Goal: Answer question/provide support

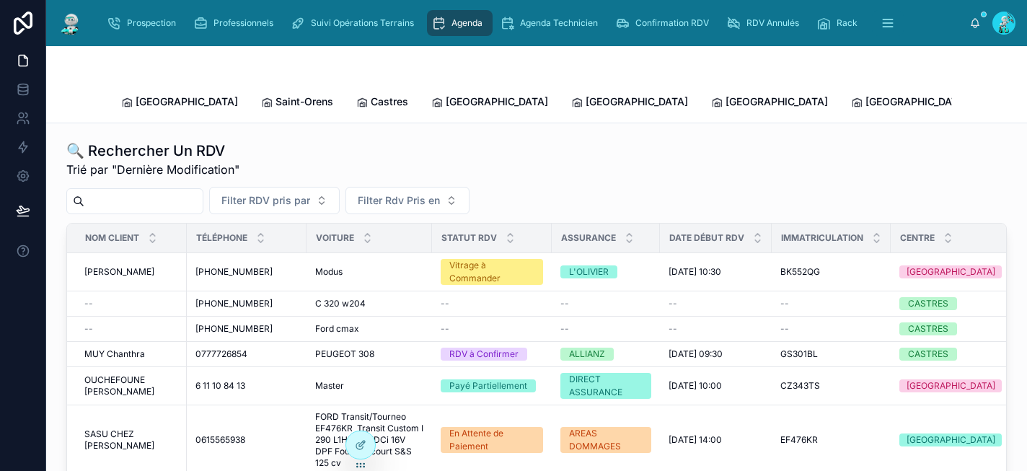
click at [187, 191] on input "text" at bounding box center [143, 201] width 118 height 20
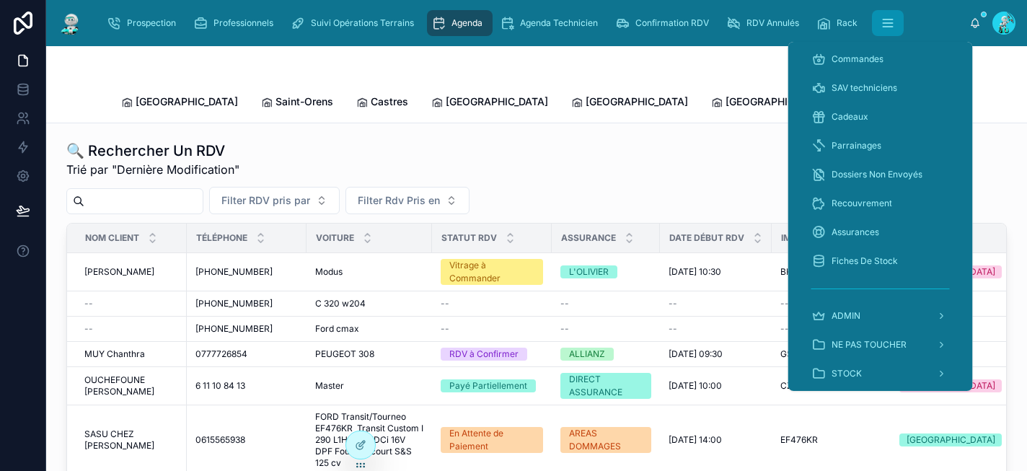
click at [877, 24] on button "scrollable content" at bounding box center [888, 23] width 32 height 26
click at [865, 122] on span "Cadeaux" at bounding box center [850, 117] width 37 height 12
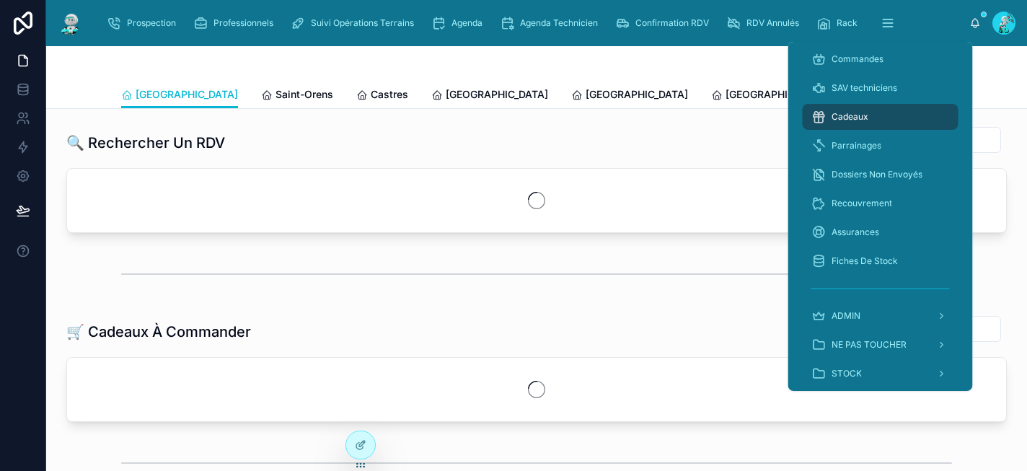
click at [729, 126] on div "🔍 Rechercher Un RDV" at bounding box center [537, 179] width 958 height 118
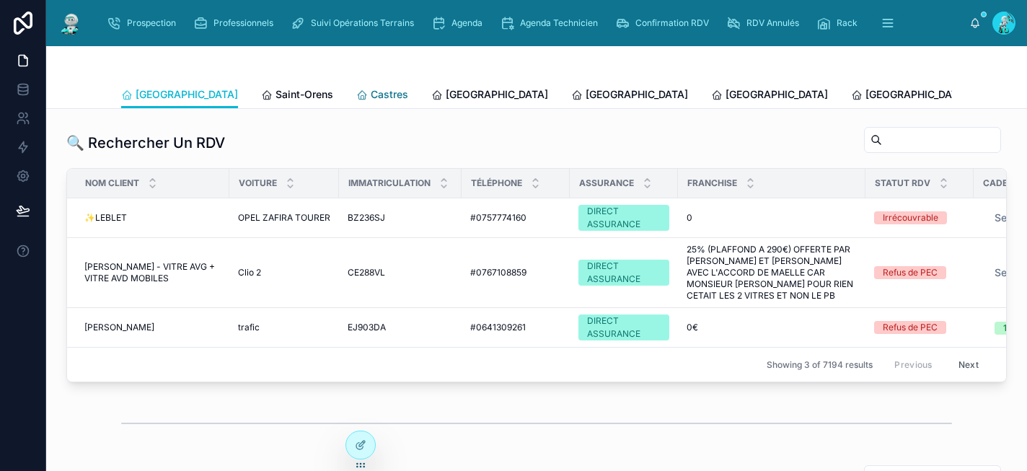
click at [371, 97] on span "Castres" at bounding box center [390, 94] width 38 height 14
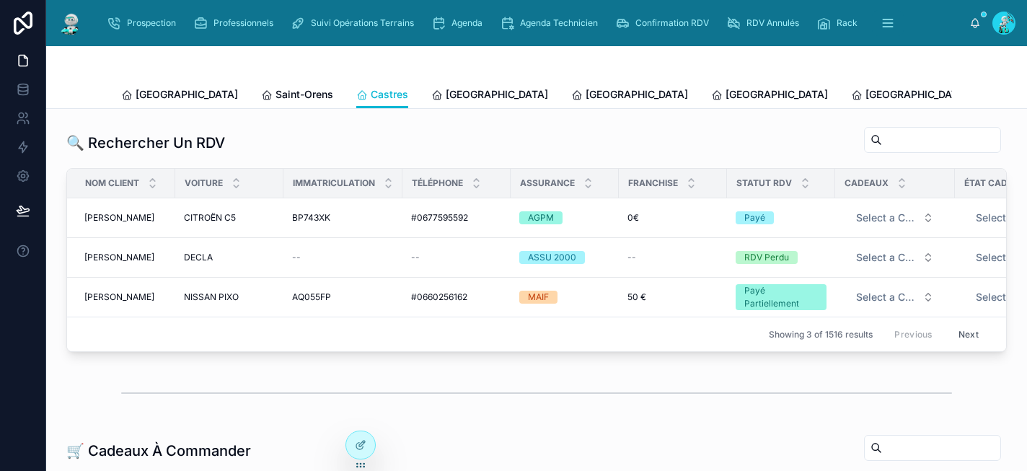
click at [909, 140] on input "text" at bounding box center [941, 140] width 118 height 20
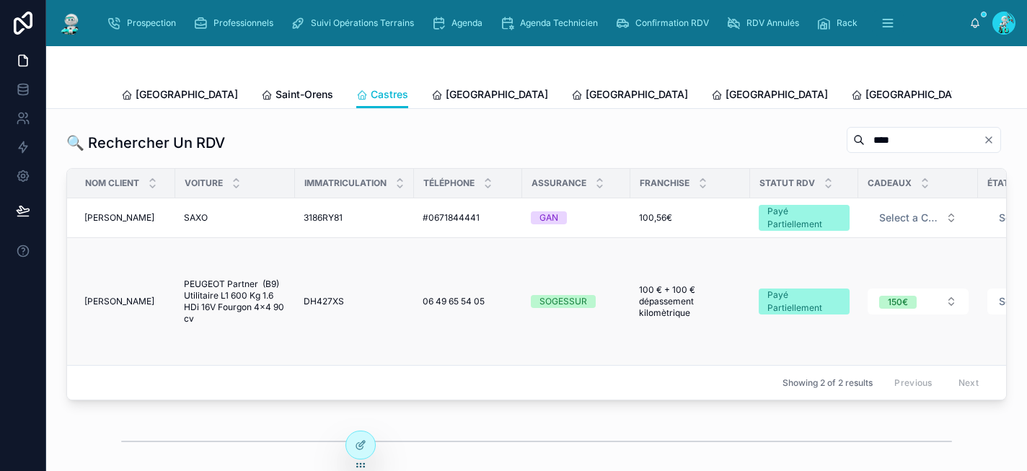
type input "****"
click at [439, 298] on span "06 49 65 54 05" at bounding box center [454, 302] width 62 height 12
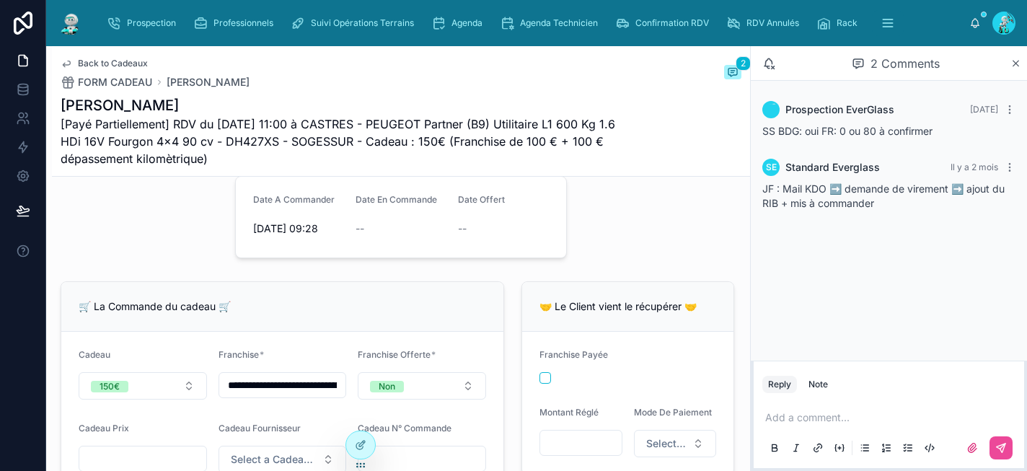
scroll to position [331, 0]
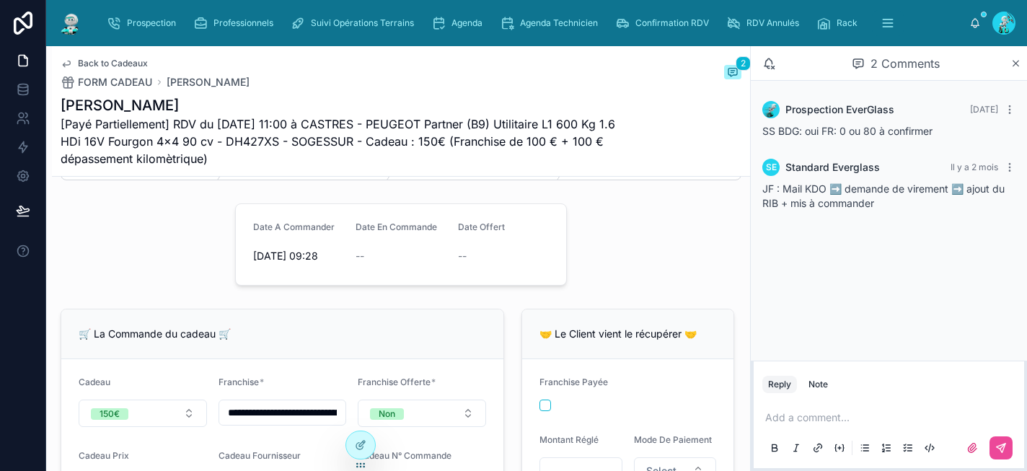
click at [813, 416] on p at bounding box center [891, 418] width 253 height 14
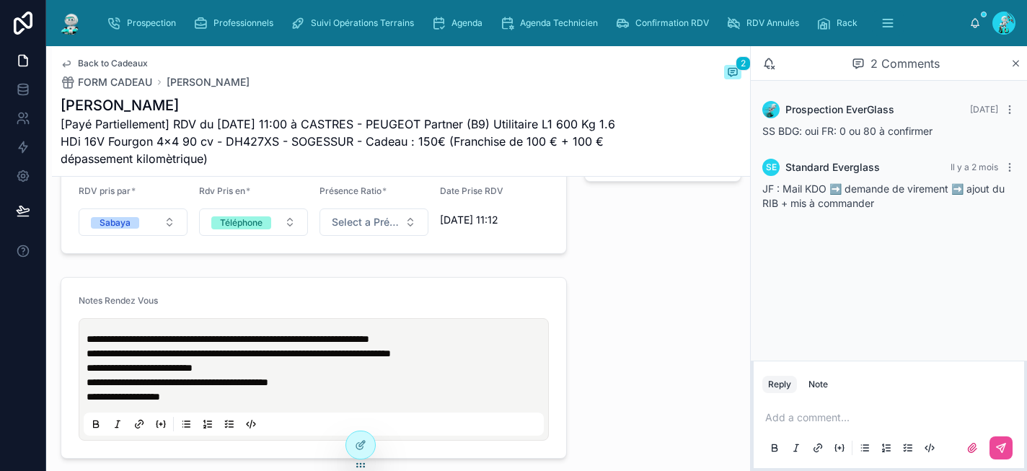
scroll to position [1511, 0]
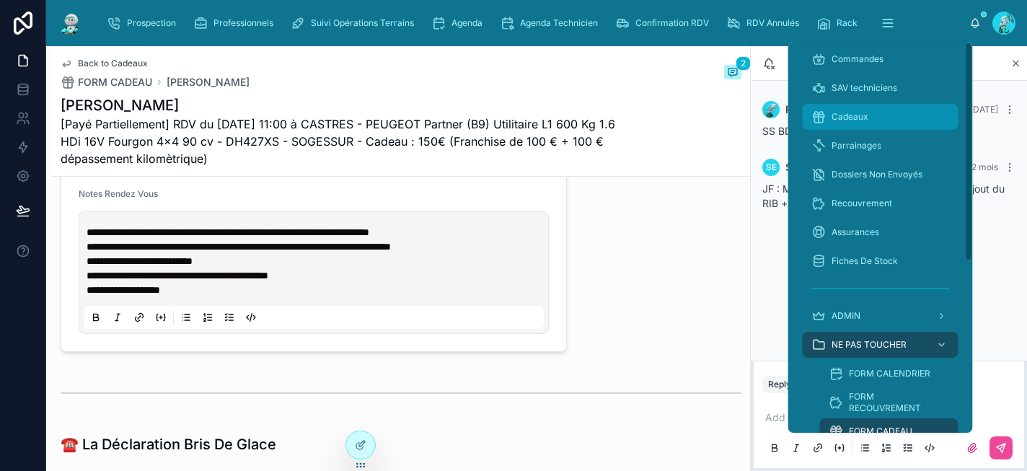
click at [862, 115] on span "Cadeaux" at bounding box center [850, 117] width 37 height 12
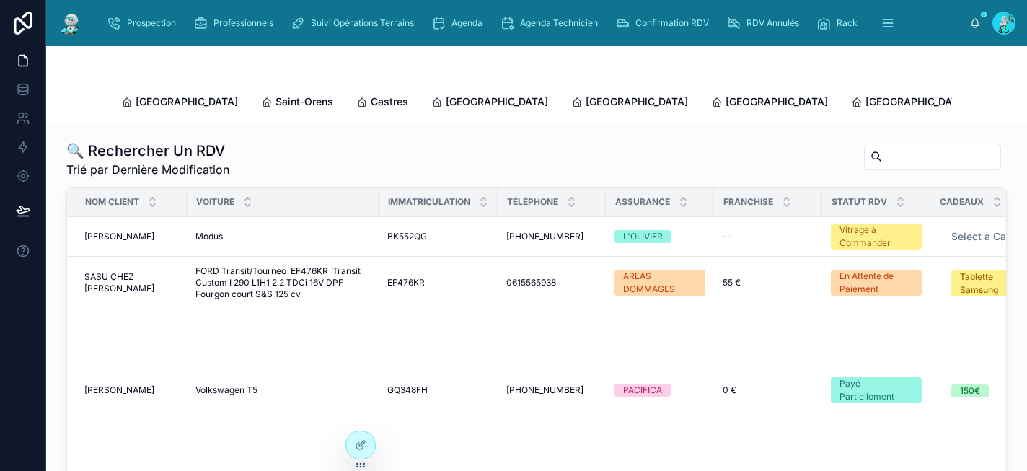
click at [885, 146] on input "text" at bounding box center [941, 156] width 118 height 20
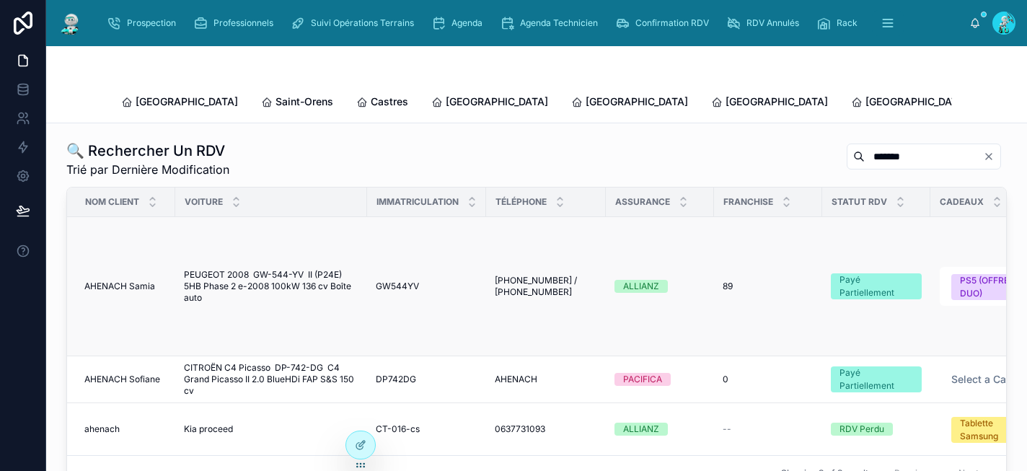
type input "*******"
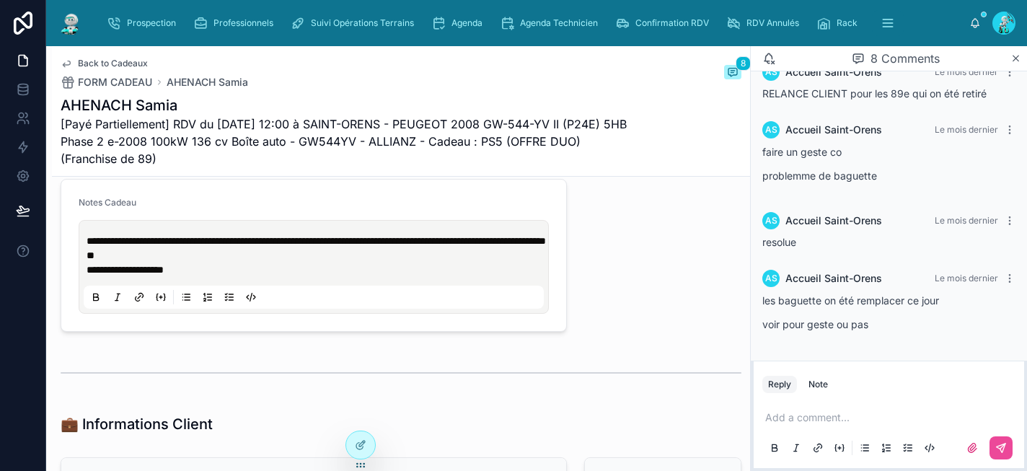
scroll to position [873, 0]
type input "**********"
click at [459, 17] on span "Agenda" at bounding box center [467, 23] width 31 height 12
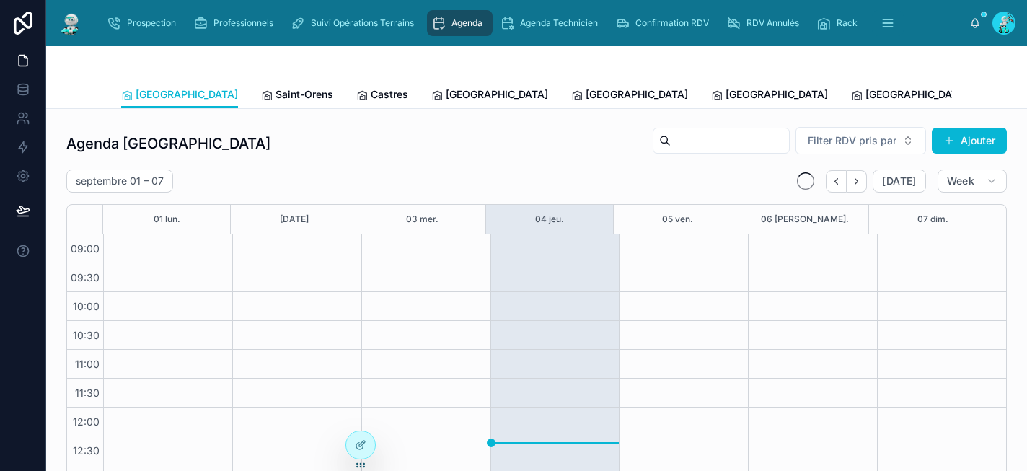
scroll to position [237, 0]
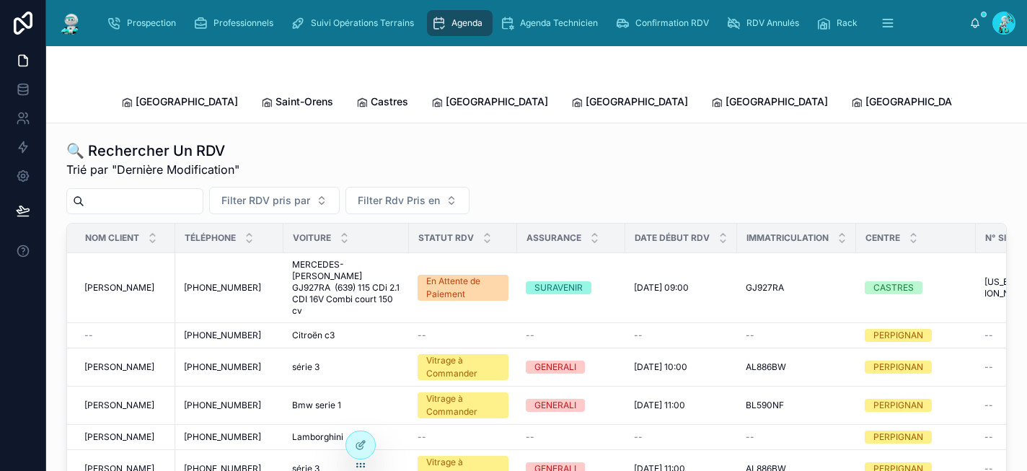
click at [151, 191] on input "text" at bounding box center [143, 201] width 118 height 20
type input "*******"
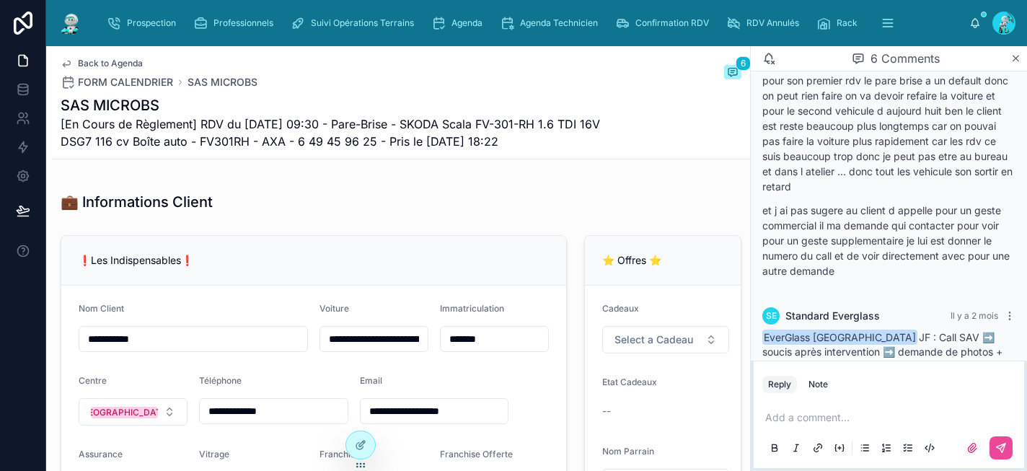
scroll to position [620, 0]
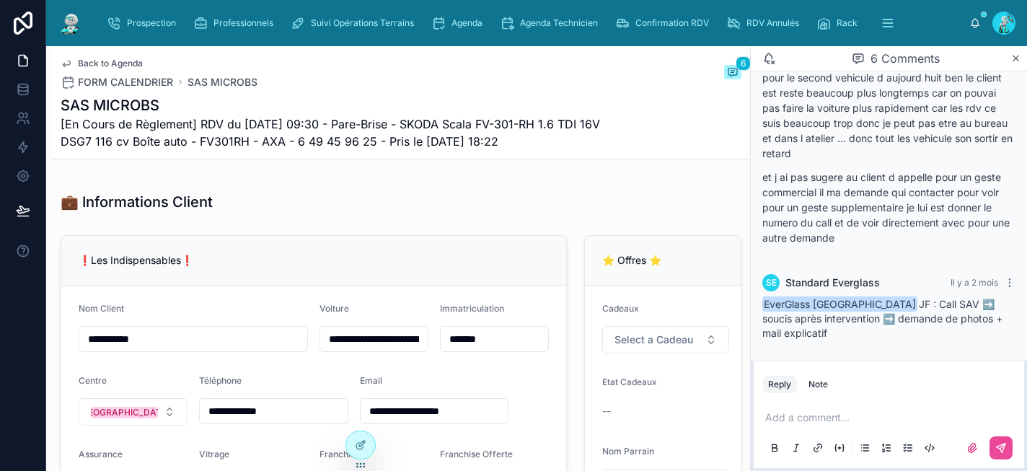
click at [820, 425] on div "Add a comment..." at bounding box center [889, 432] width 253 height 61
click at [825, 418] on p at bounding box center [891, 418] width 253 height 14
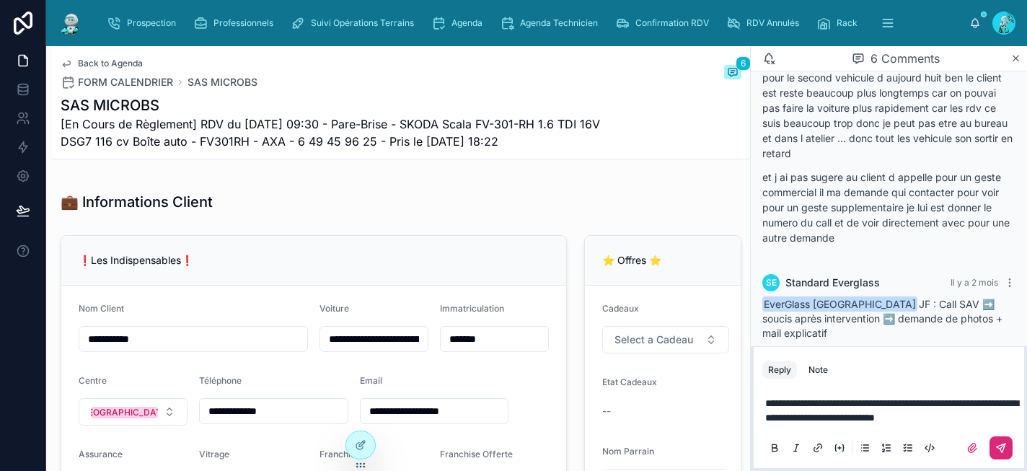
click at [1005, 450] on icon at bounding box center [1002, 448] width 12 height 12
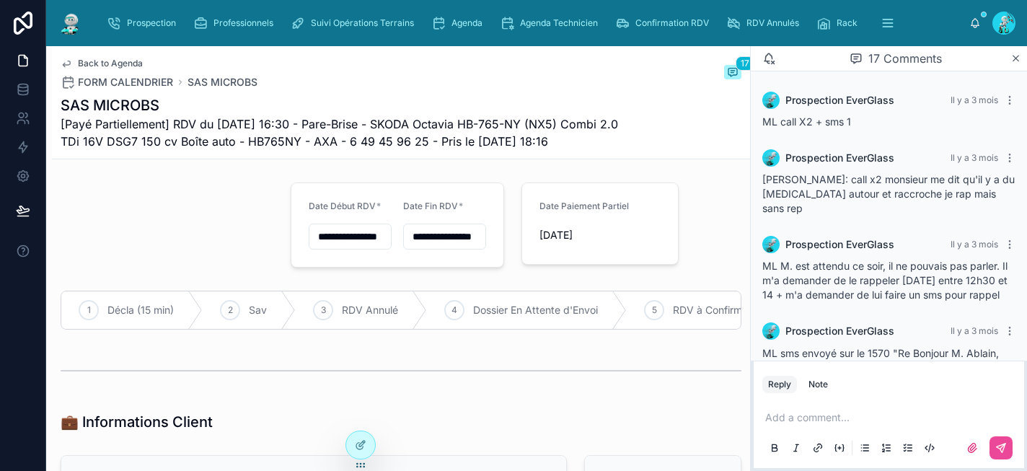
scroll to position [1660, 0]
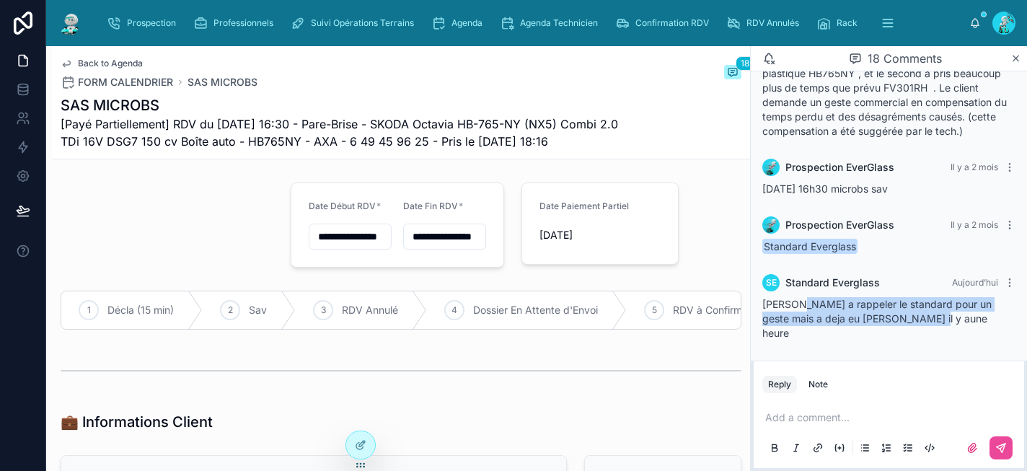
drag, startPoint x: 921, startPoint y: 334, endPoint x: 801, endPoint y: 319, distance: 120.7
click at [801, 319] on div "Jeremy a rappeler le standard pour un geste mais a deja eu sylvie il y aune heu…" at bounding box center [889, 318] width 253 height 43
copy span "a rappeler le standard pour un geste mais a deja eu sylvie il y aune heure"
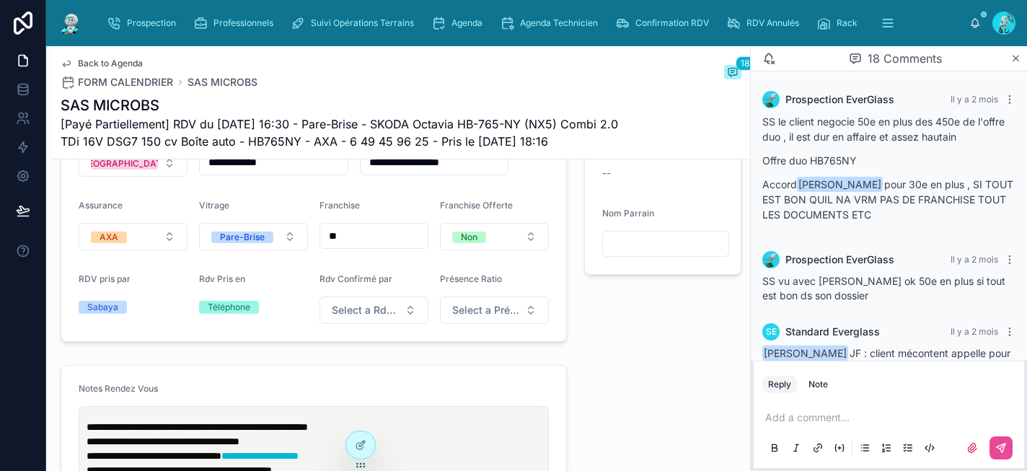
scroll to position [468, 0]
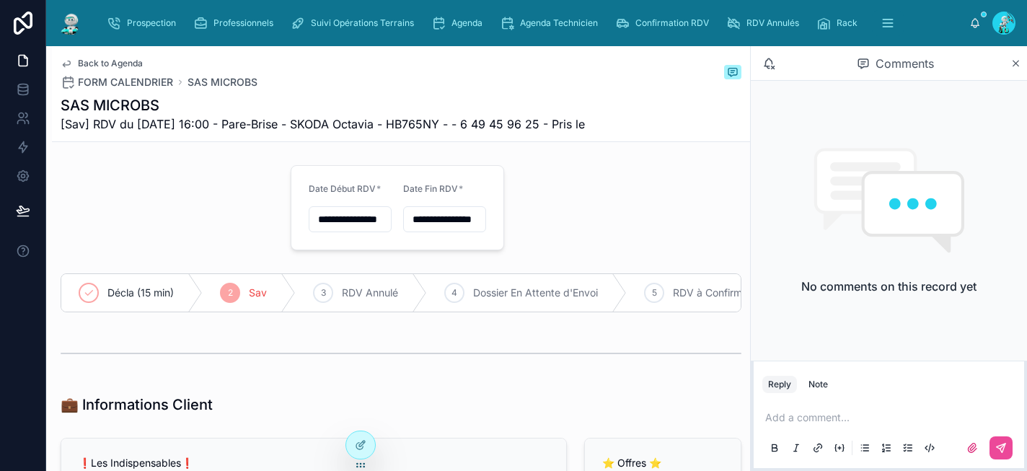
click at [809, 419] on p at bounding box center [891, 418] width 253 height 14
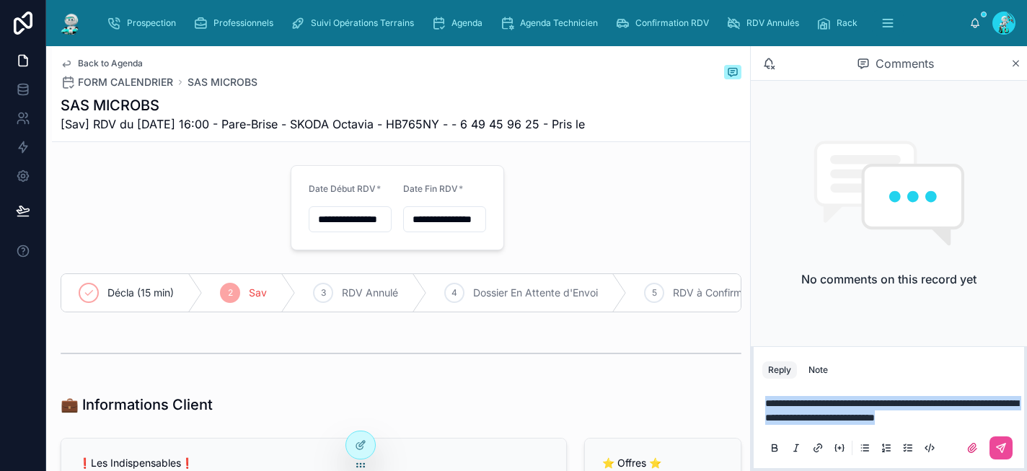
drag, startPoint x: 833, startPoint y: 422, endPoint x: 764, endPoint y: 388, distance: 76.5
click at [764, 388] on div "**********" at bounding box center [889, 424] width 253 height 75
click at [999, 443] on icon at bounding box center [1002, 448] width 12 height 12
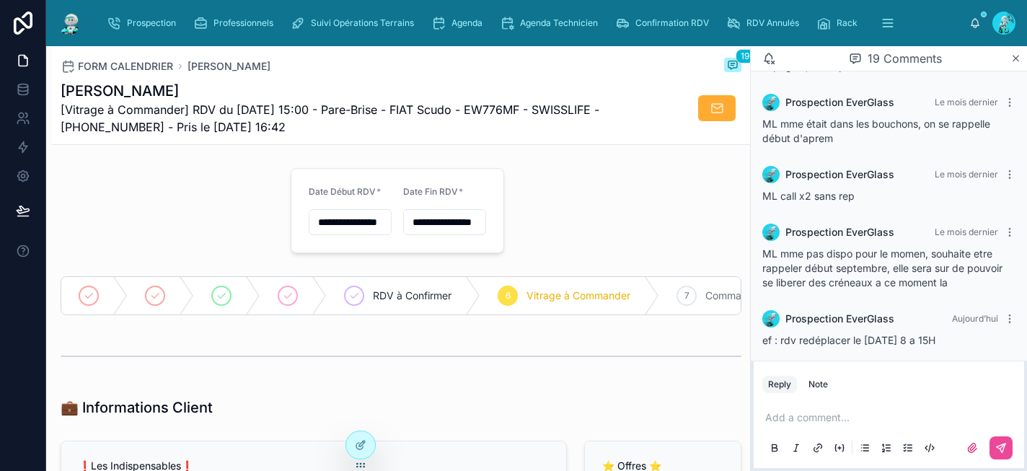
scroll to position [1282, 0]
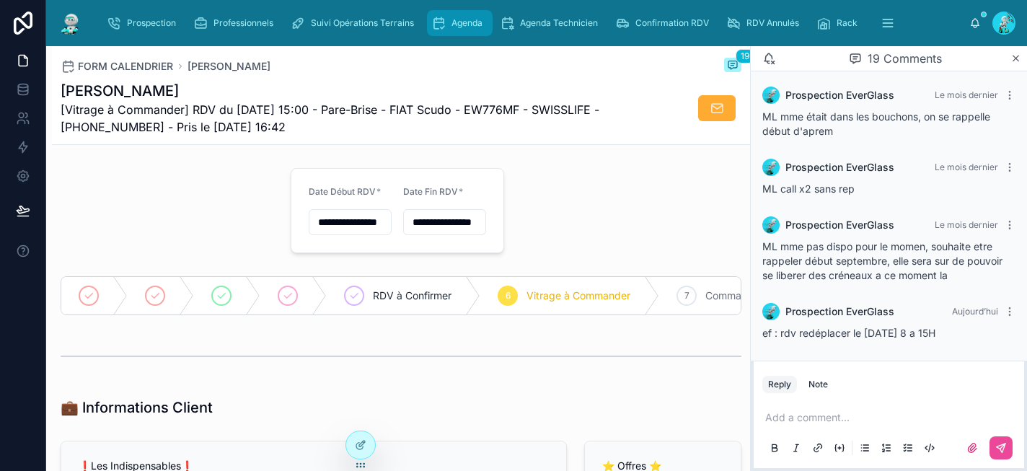
click at [462, 22] on span "Agenda" at bounding box center [467, 23] width 31 height 12
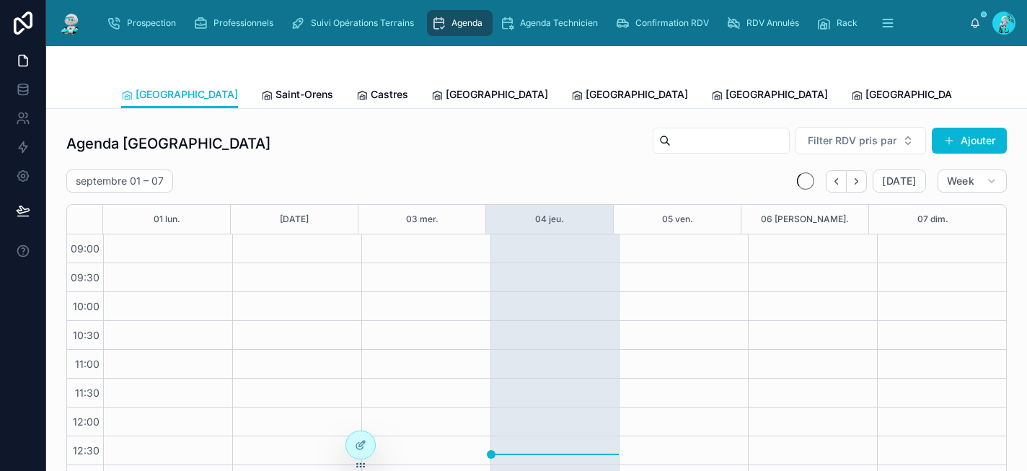
scroll to position [237, 0]
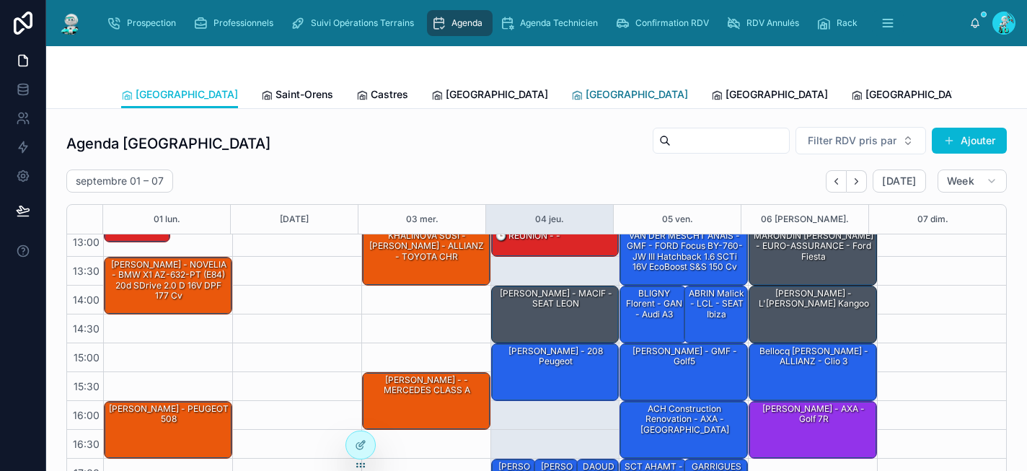
click at [586, 97] on span "[GEOGRAPHIC_DATA]" at bounding box center [637, 94] width 102 height 14
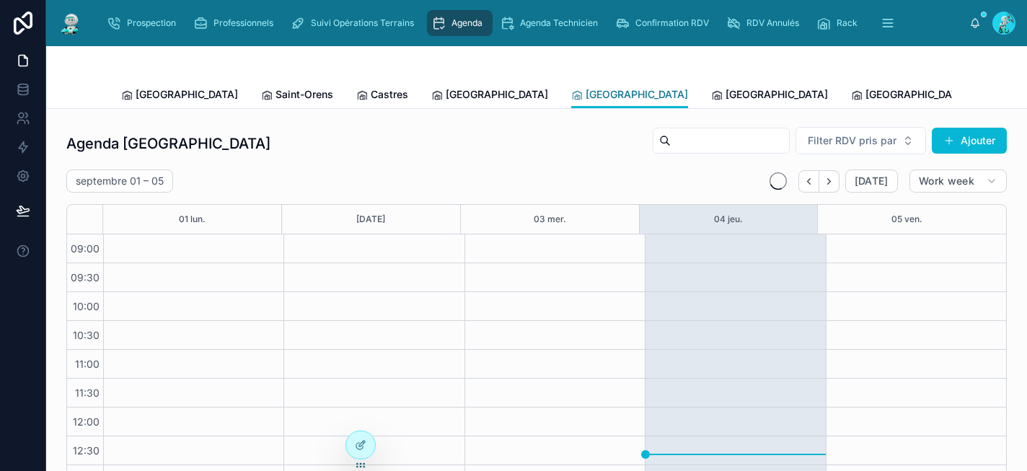
scroll to position [237, 0]
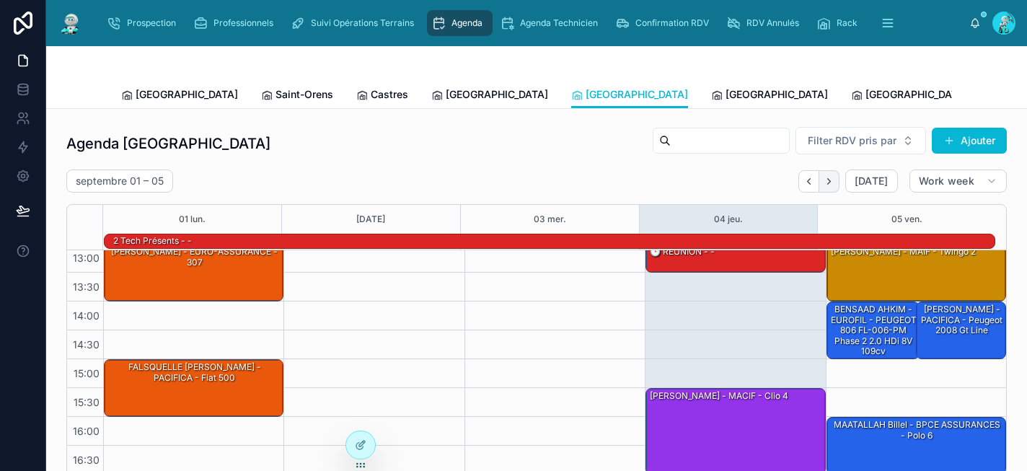
click at [825, 190] on button "Next" at bounding box center [830, 181] width 20 height 22
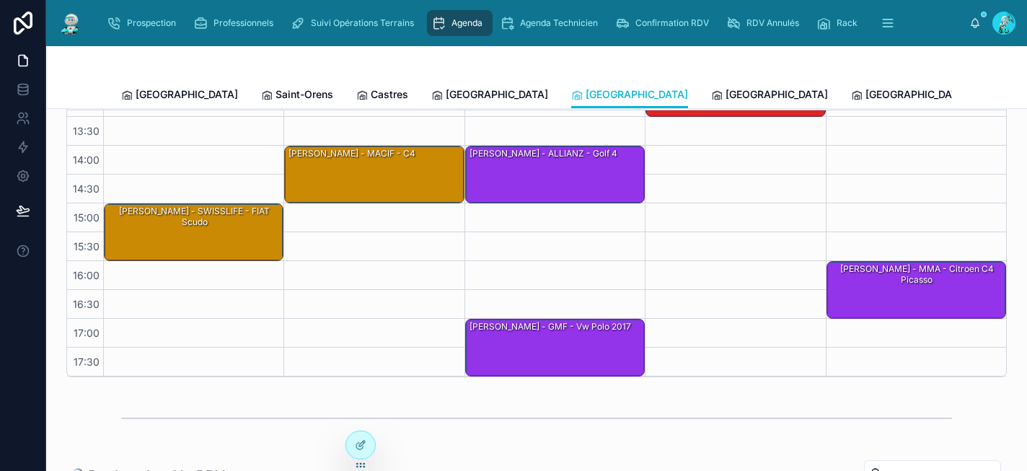
scroll to position [224, 0]
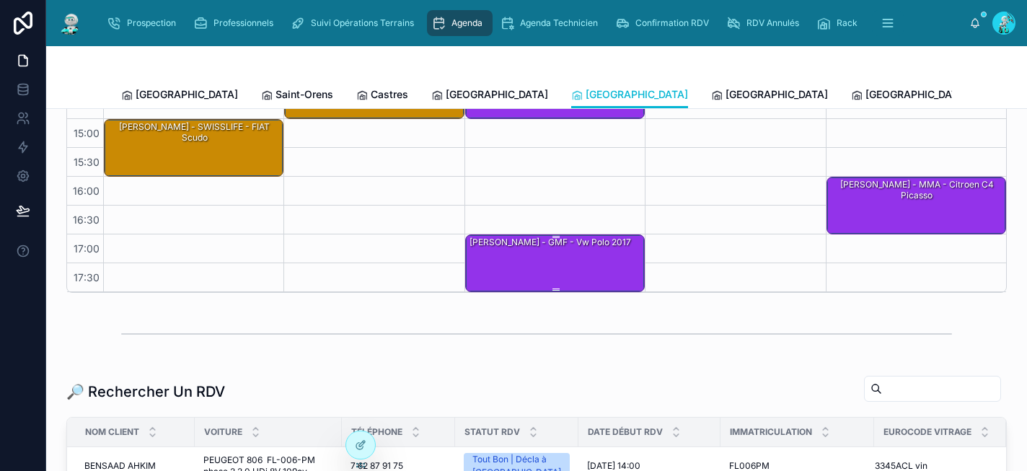
click at [514, 264] on div "[PERSON_NAME] - GMF - vw polo 2017" at bounding box center [555, 262] width 175 height 55
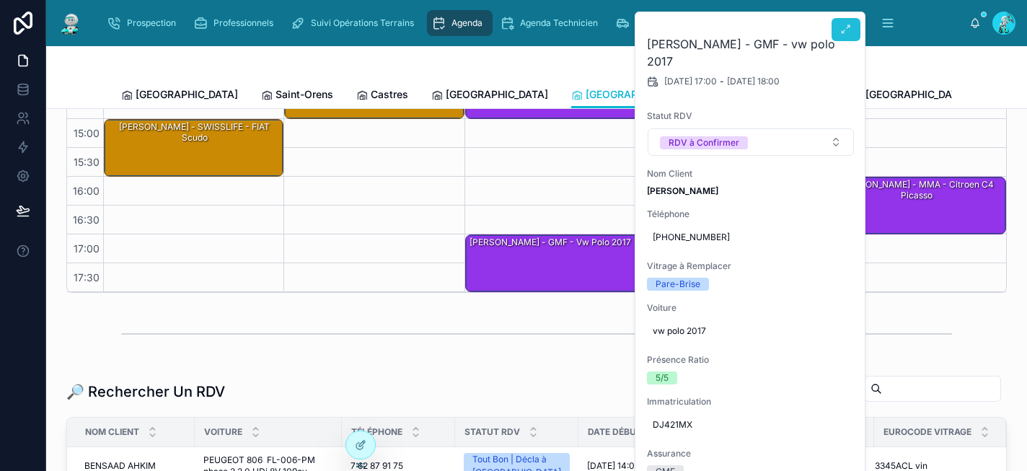
click at [843, 37] on button at bounding box center [846, 29] width 29 height 23
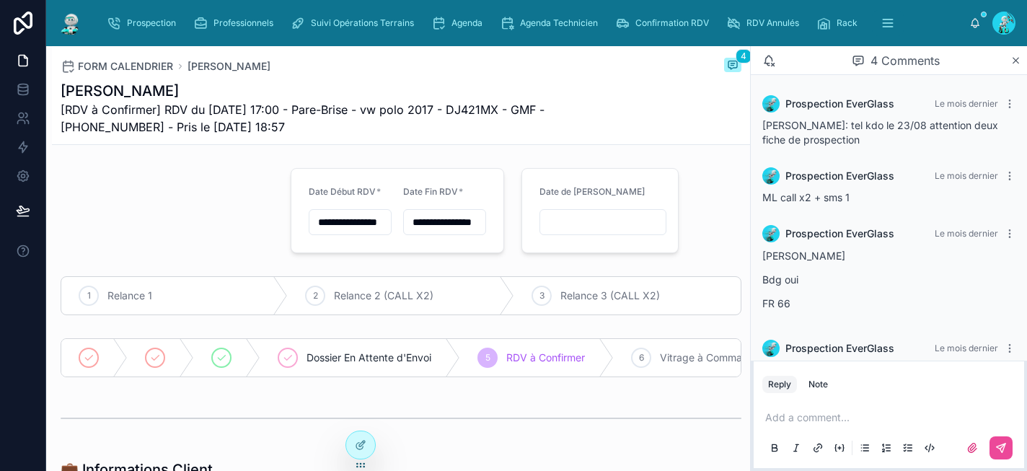
scroll to position [51, 0]
